Goal: Navigation & Orientation: Find specific page/section

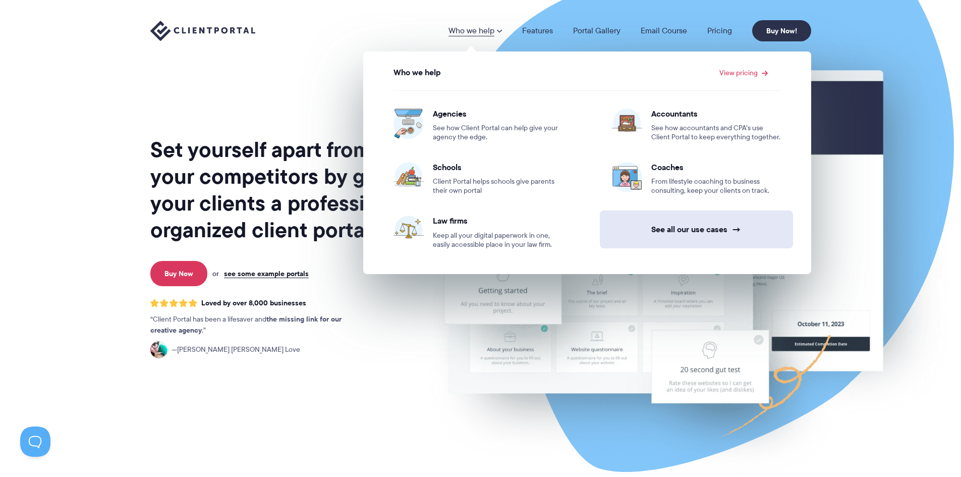
click at [660, 226] on link "See all our use cases →" at bounding box center [696, 229] width 193 height 38
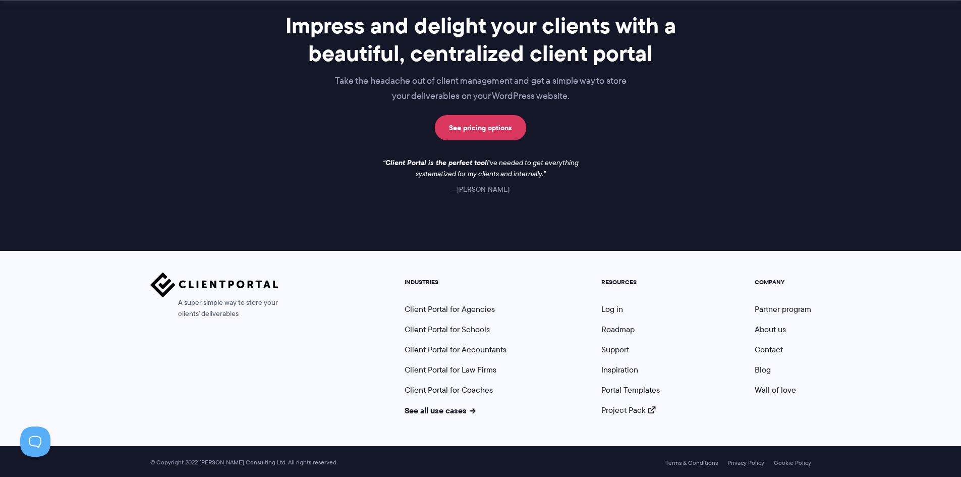
scroll to position [812, 0]
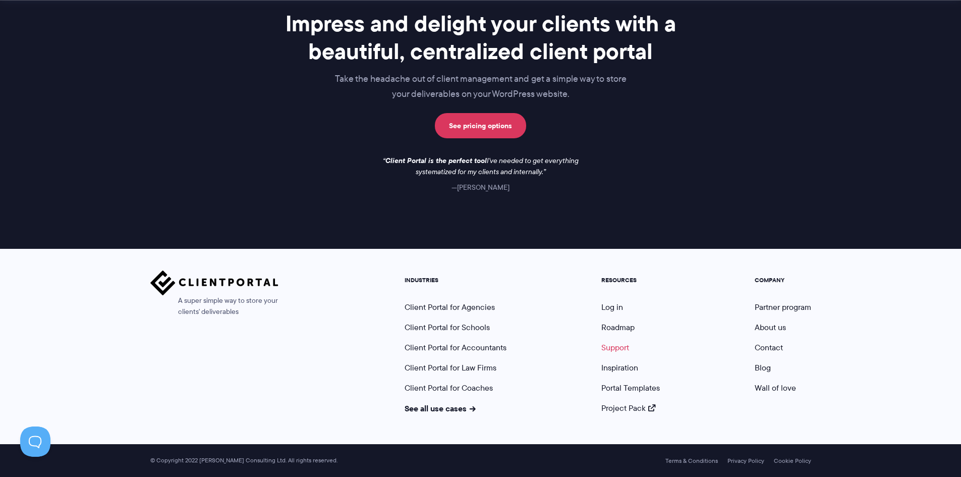
click at [617, 346] on link "Support" at bounding box center [615, 348] width 28 height 12
